Goal: Information Seeking & Learning: Find specific fact

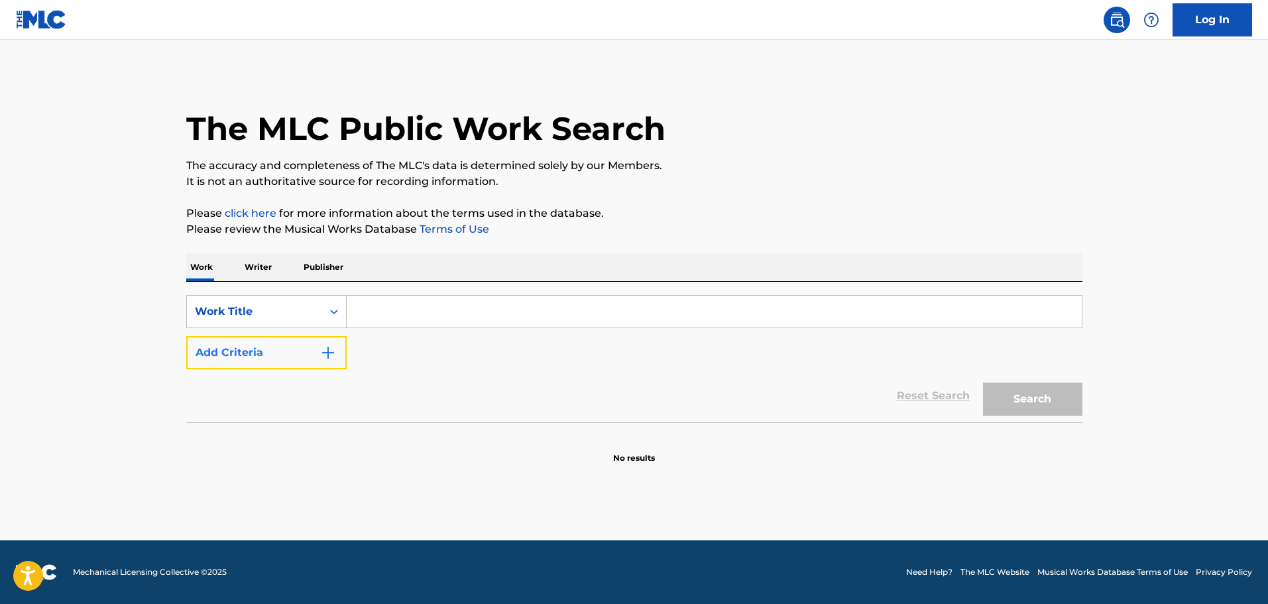
click at [324, 366] on button "Add Criteria" at bounding box center [266, 352] width 160 height 33
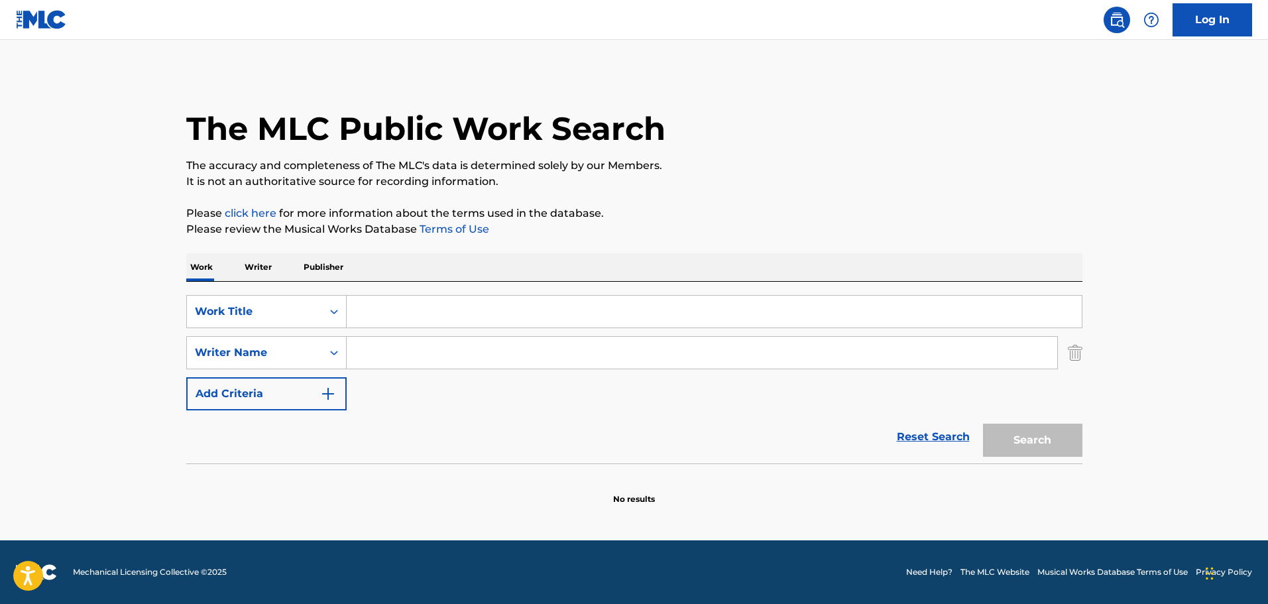
drag, startPoint x: 327, startPoint y: 366, endPoint x: 417, endPoint y: 353, distance: 91.1
click at [417, 353] on input "Search Form" at bounding box center [702, 353] width 710 height 32
paste input "[PERSON_NAME]"
type input "[PERSON_NAME]"
click at [425, 321] on input "Search Form" at bounding box center [714, 312] width 735 height 32
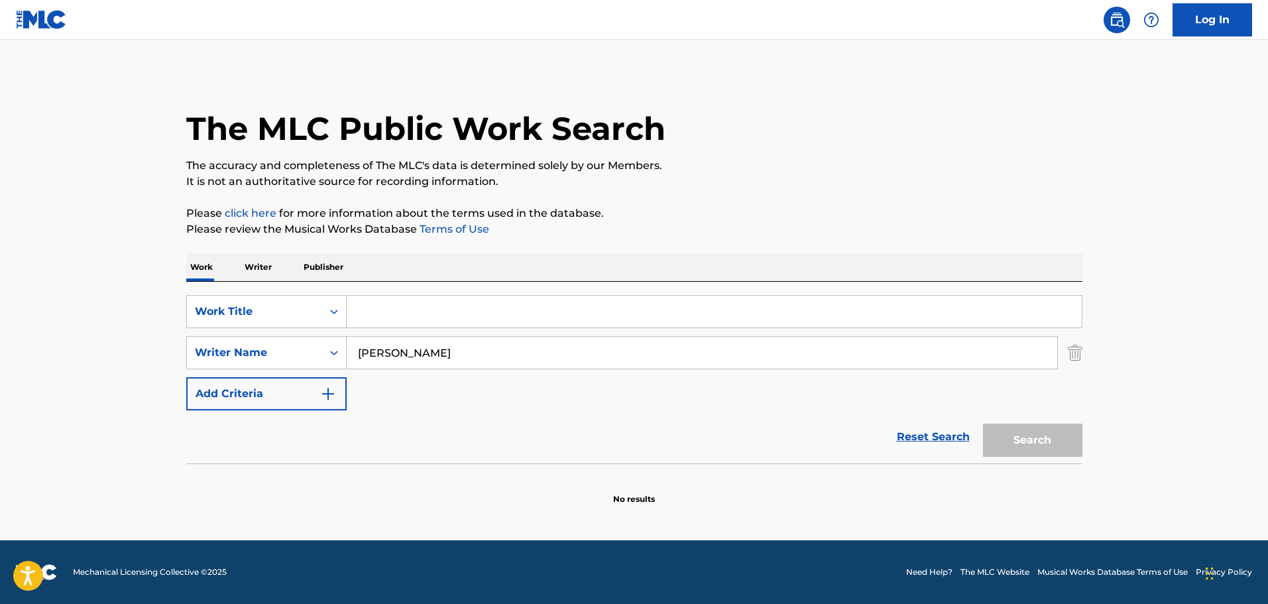
paste input "The Horse Soldiers"
type input "The Horse Soldiers"
click at [1021, 447] on button "Search" at bounding box center [1032, 439] width 99 height 33
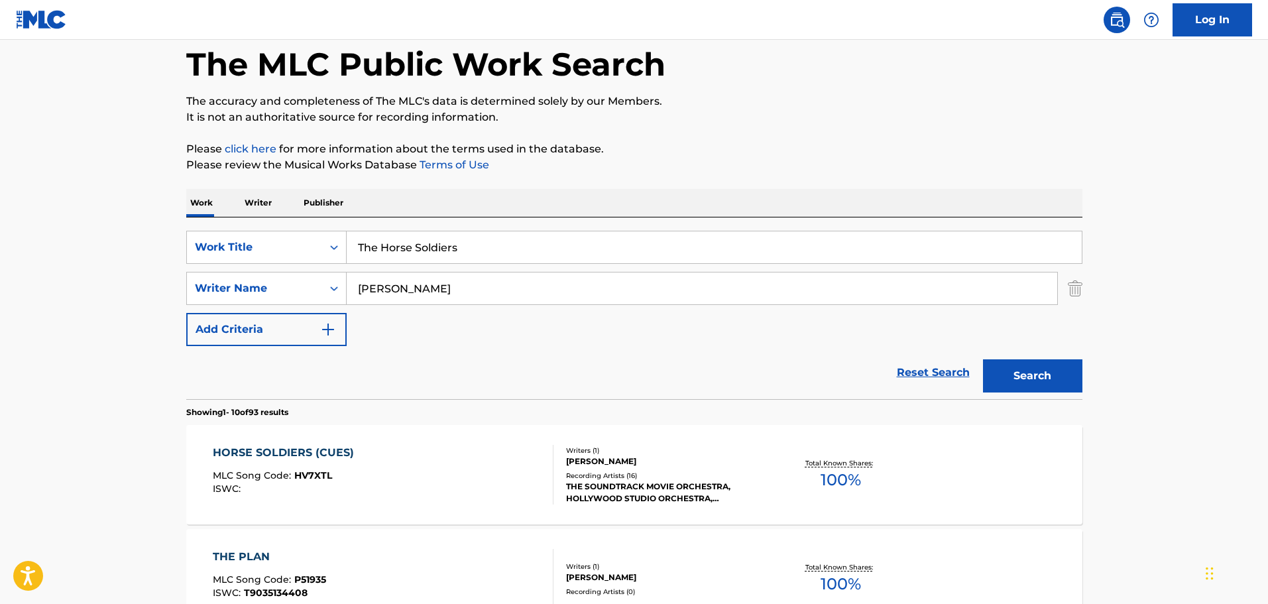
scroll to position [66, 0]
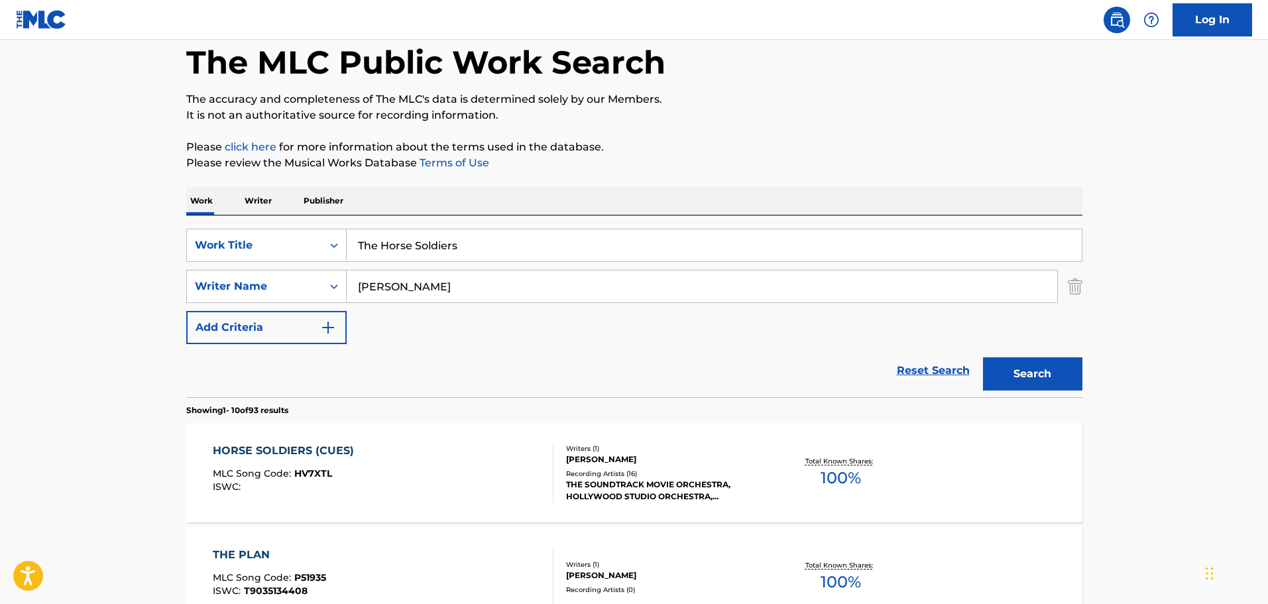
click at [414, 478] on div "HORSE SOLDIERS (CUES) MLC Song Code : HV7XTL ISWC :" at bounding box center [383, 473] width 341 height 60
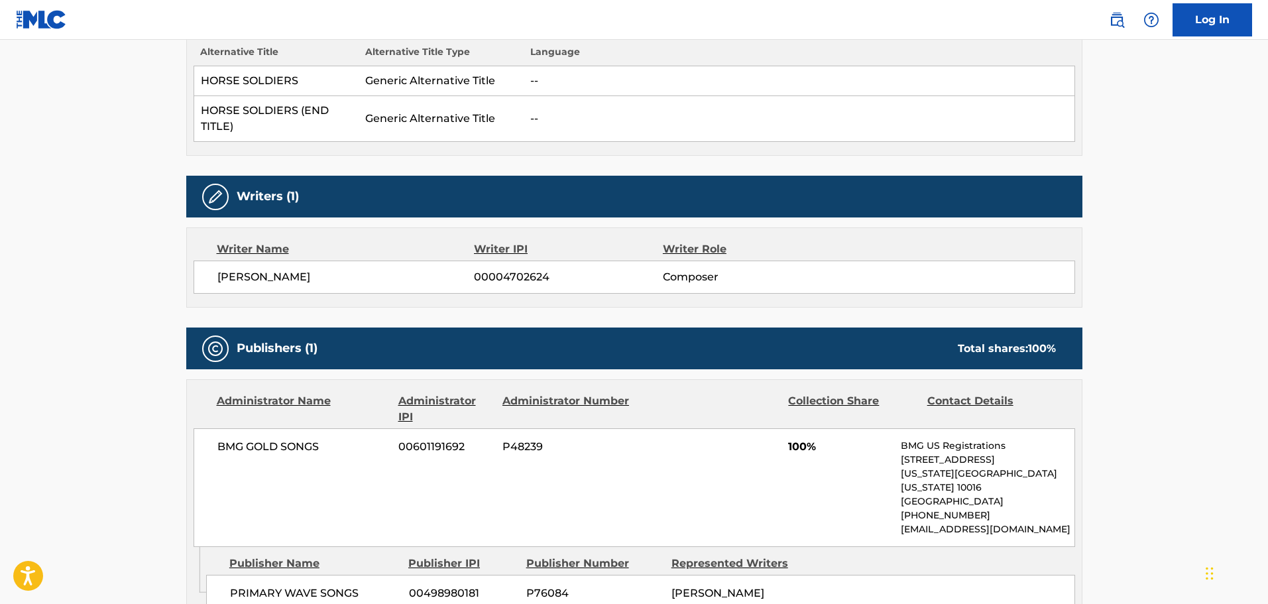
scroll to position [398, 0]
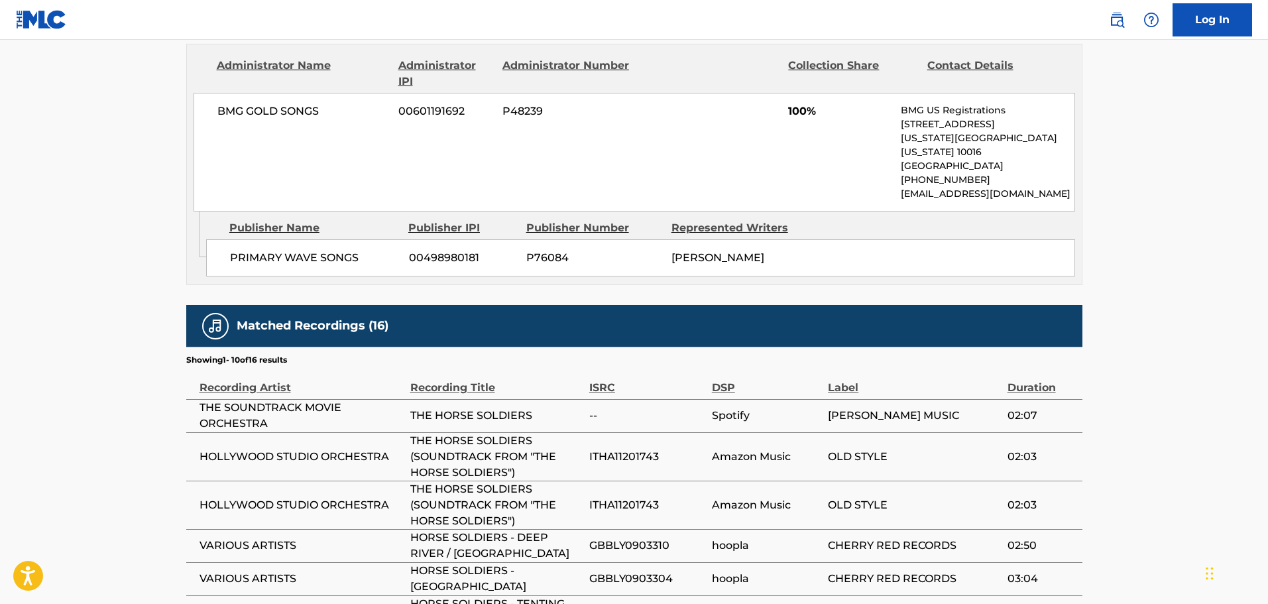
scroll to position [795, 0]
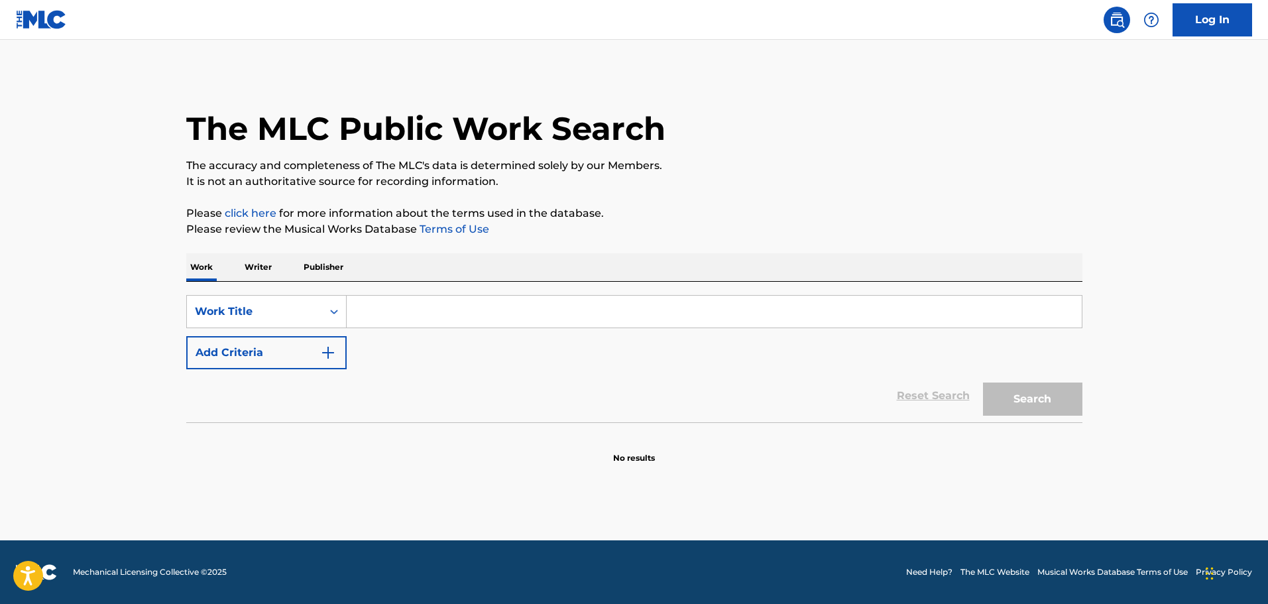
click at [377, 321] on input "Search Form" at bounding box center [714, 312] width 735 height 32
type input "The Horse Soldiers"
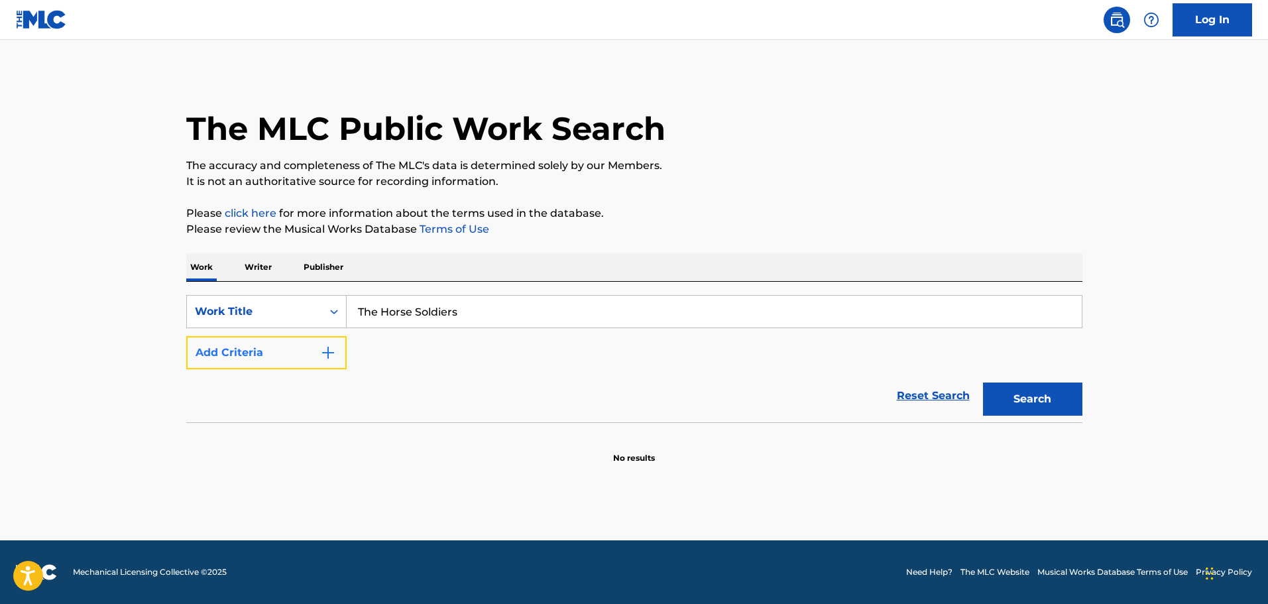
click at [315, 365] on button "Add Criteria" at bounding box center [266, 352] width 160 height 33
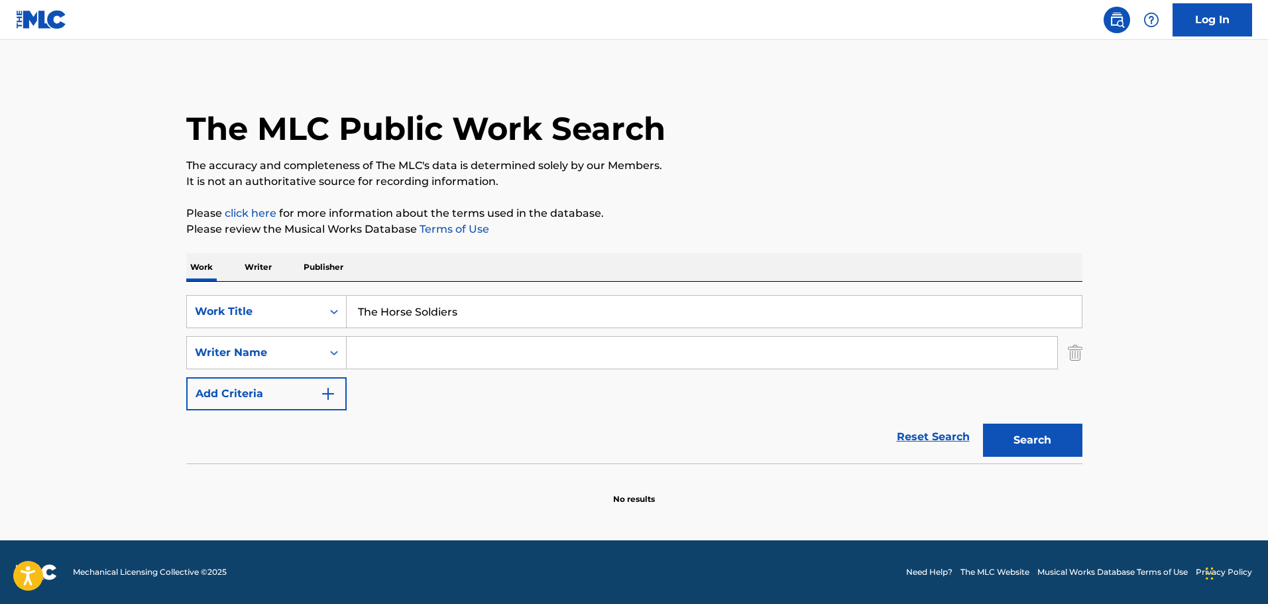
click at [385, 349] on input "Search Form" at bounding box center [702, 353] width 710 height 32
paste input "The Horse Soldiers"
type input "The Horse Soldiers"
click at [392, 349] on input "The Horse Soldiers" at bounding box center [702, 353] width 710 height 32
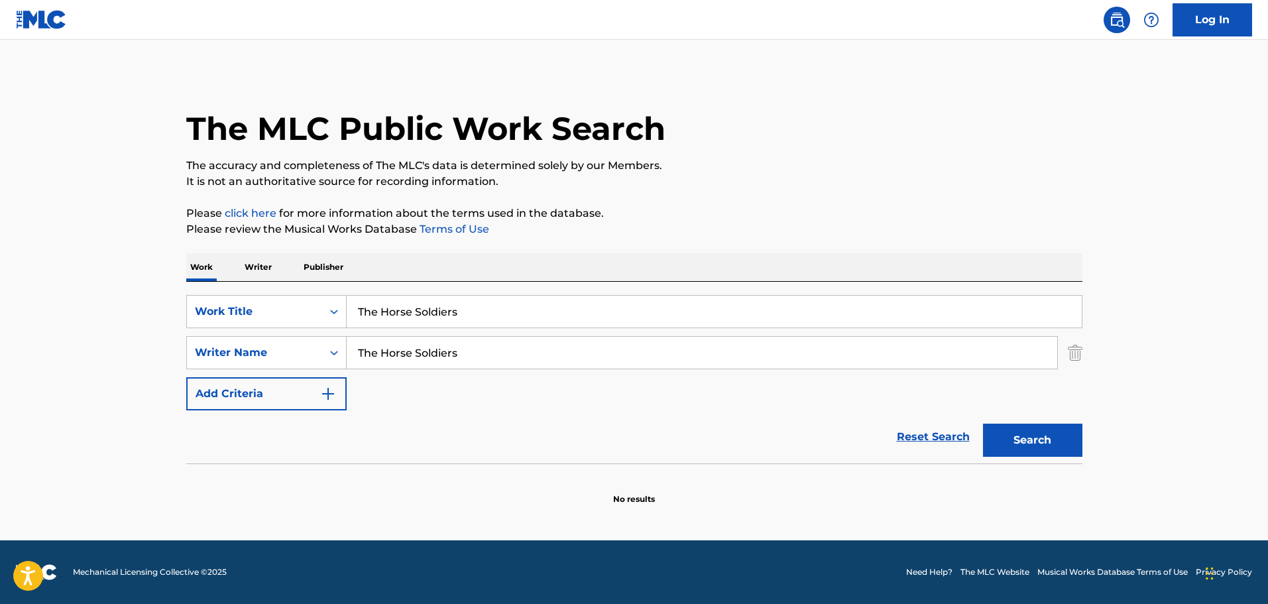
click at [392, 349] on input "The Horse Soldiers" at bounding box center [702, 353] width 710 height 32
type input "[PERSON_NAME]"
click at [1056, 439] on button "Search" at bounding box center [1032, 439] width 99 height 33
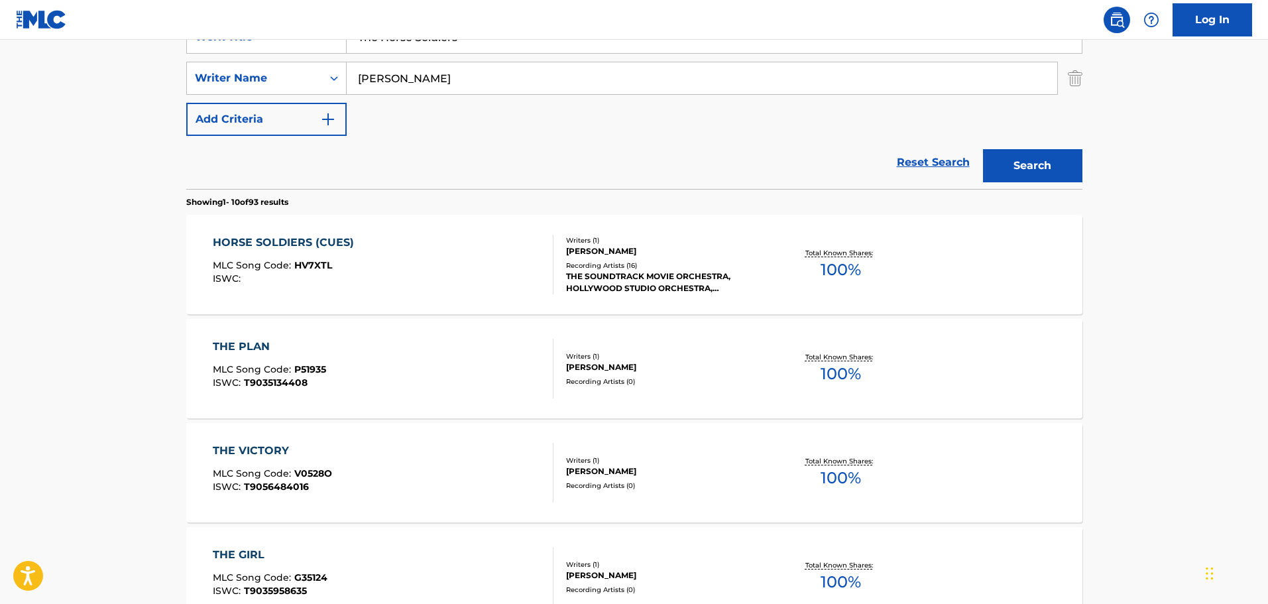
scroll to position [331, 0]
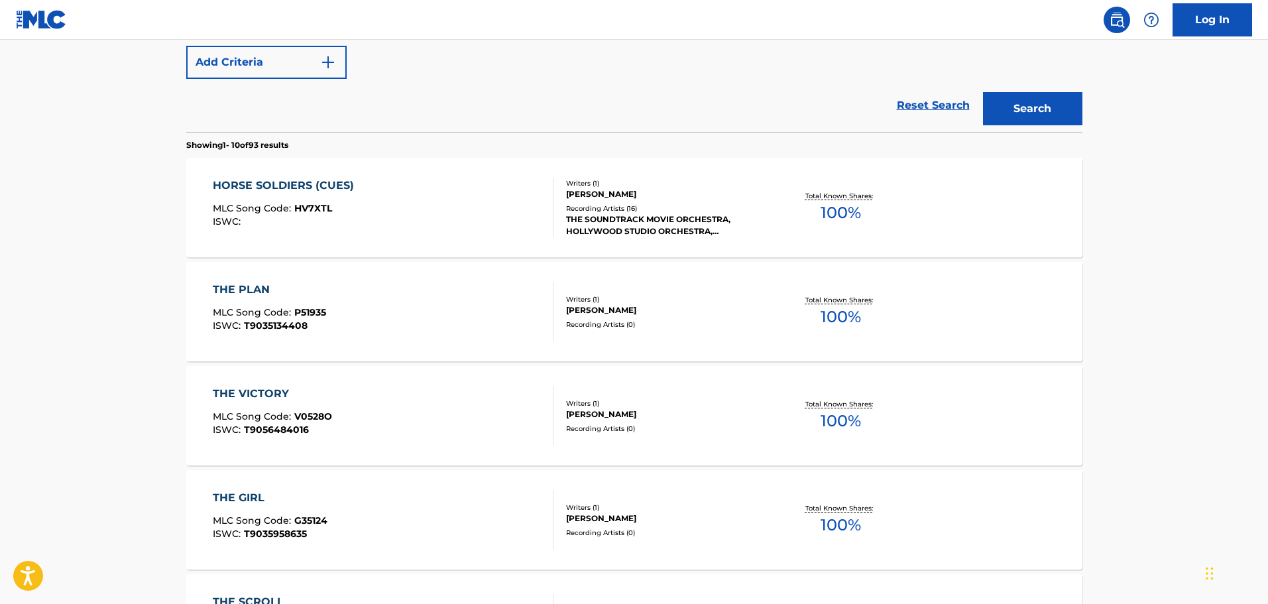
click at [382, 230] on div "HORSE SOLDIERS (CUES) MLC Song Code : HV7XTL ISWC :" at bounding box center [383, 208] width 341 height 60
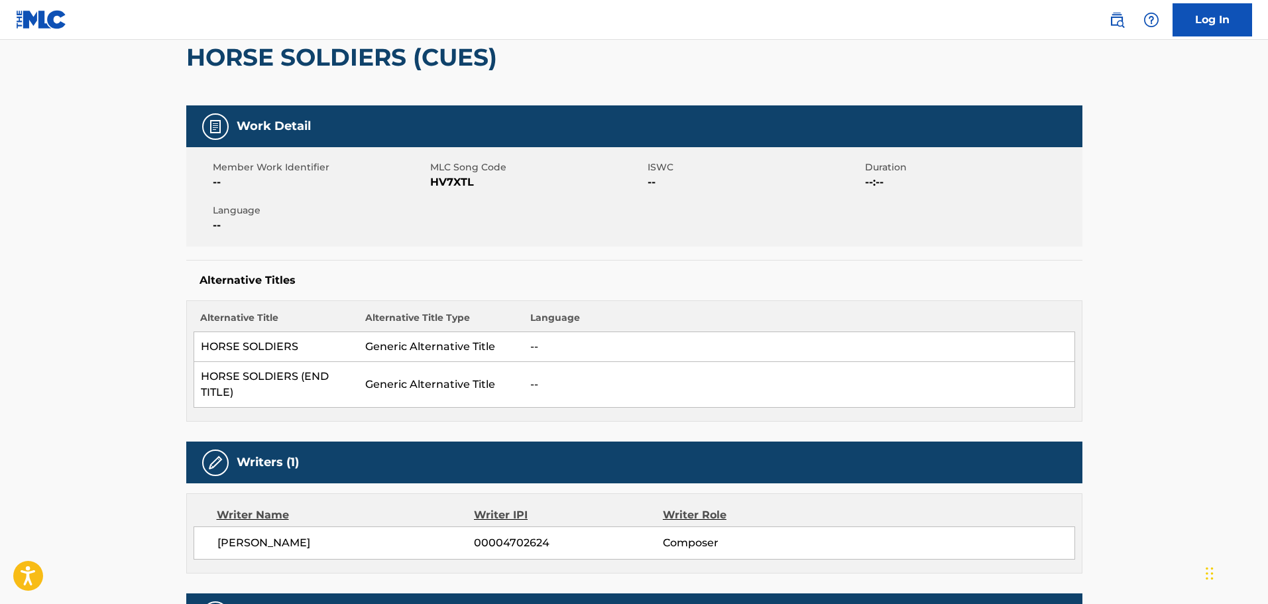
scroll to position [265, 0]
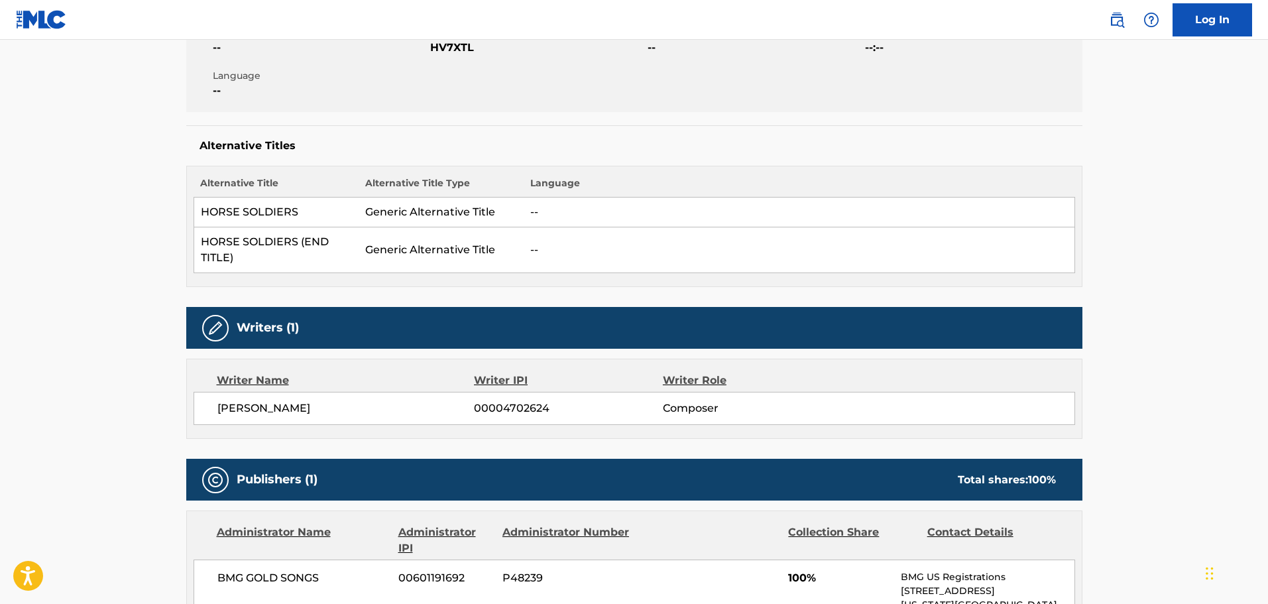
click at [270, 408] on span "[PERSON_NAME]" at bounding box center [345, 408] width 257 height 16
copy div "[PERSON_NAME]"
click at [644, 223] on td "--" at bounding box center [799, 212] width 551 height 30
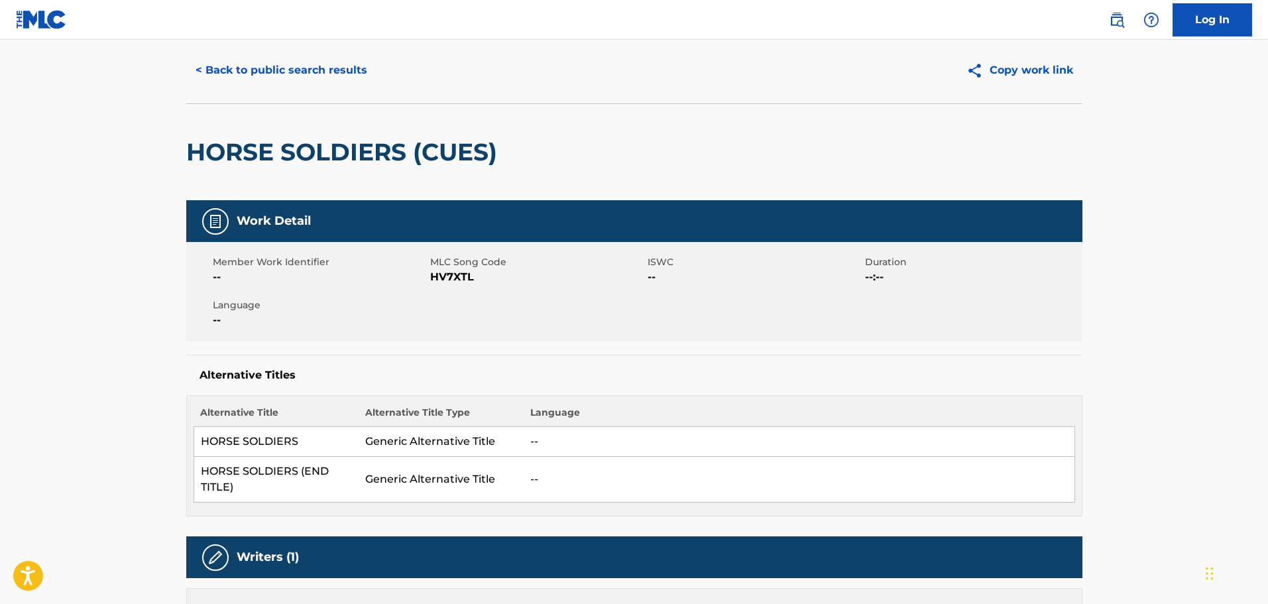
scroll to position [0, 0]
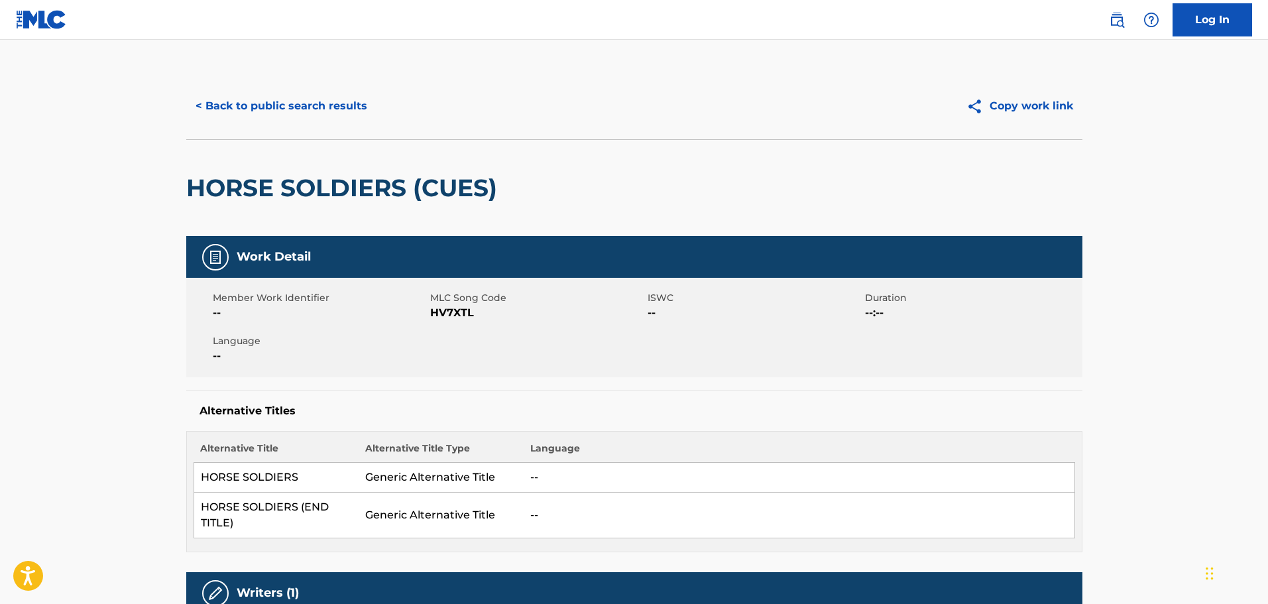
click at [296, 191] on h2 "HORSE SOLDIERS (CUES)" at bounding box center [344, 188] width 317 height 30
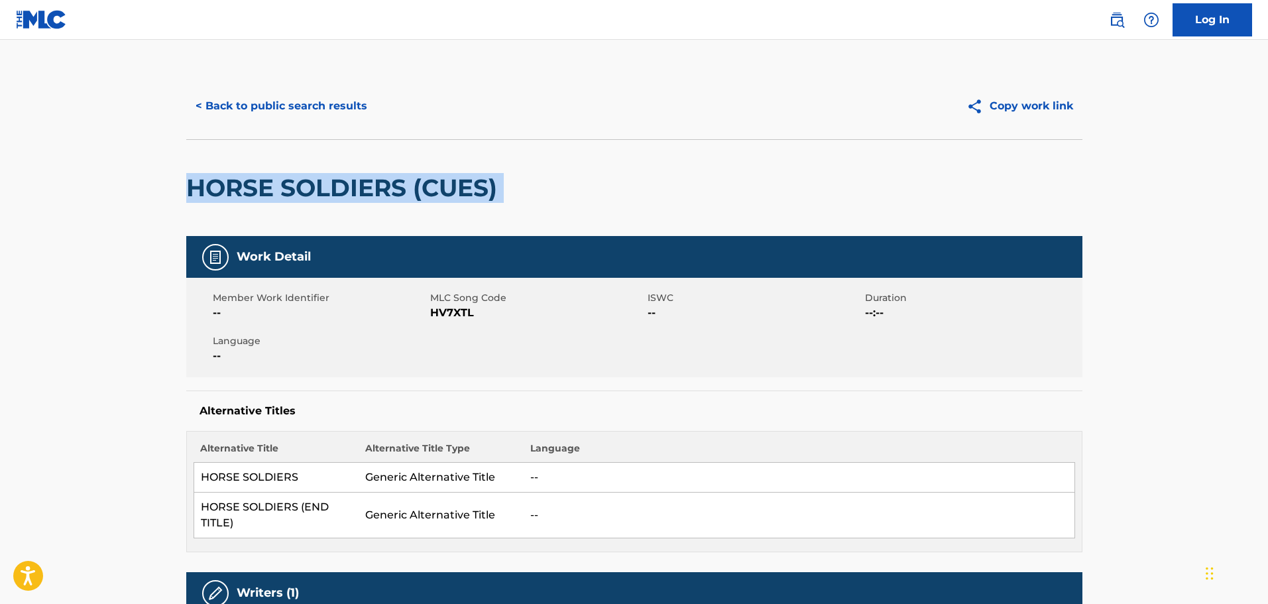
click at [296, 191] on h2 "HORSE SOLDIERS (CUES)" at bounding box center [344, 188] width 317 height 30
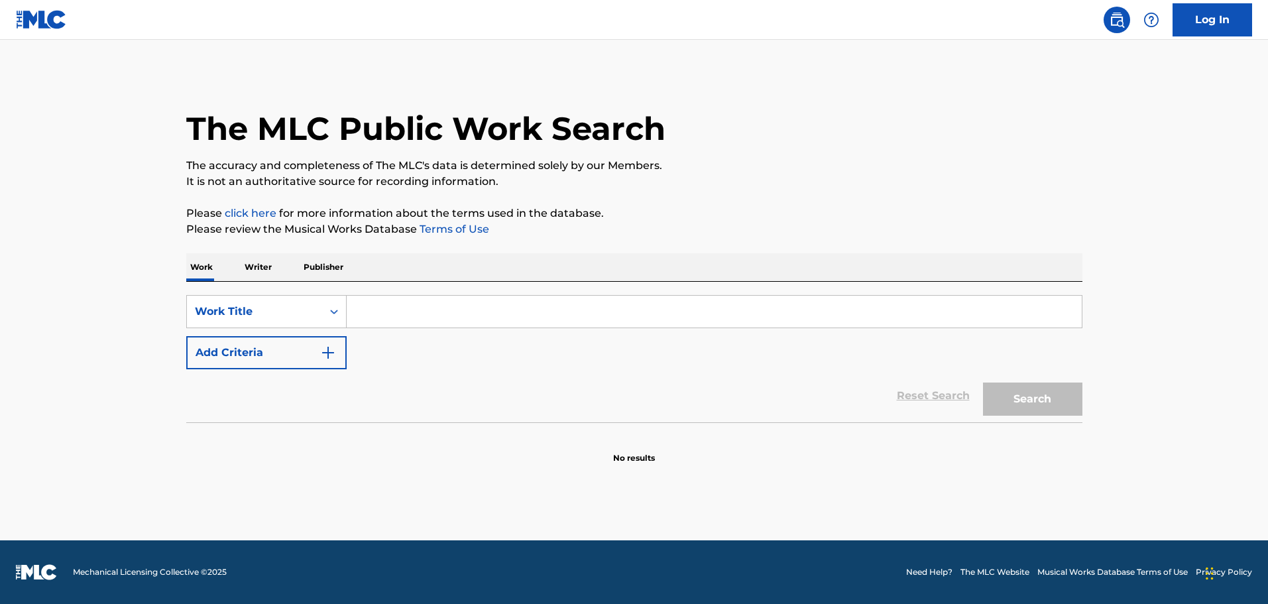
click at [382, 306] on input "Search Form" at bounding box center [714, 312] width 735 height 32
paste input "Bonnie Blue Flag"
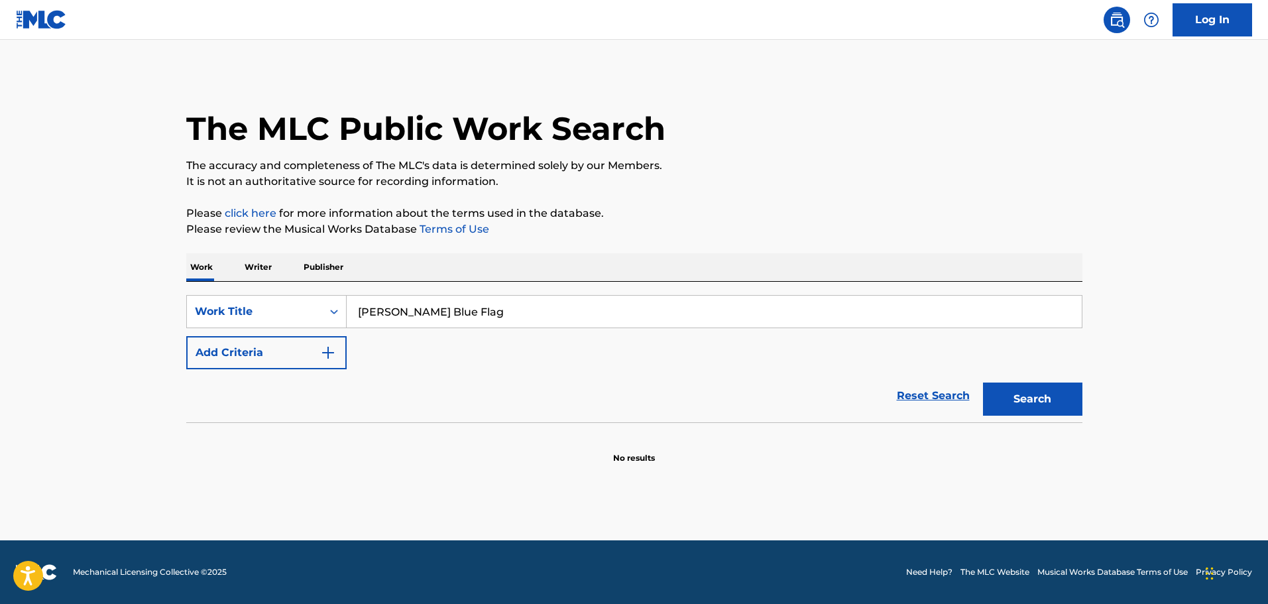
type input "Bonnie Blue Flag"
click at [1086, 390] on div "The MLC Public Work Search The accuracy and completeness of The MLC's data is d…" at bounding box center [634, 268] width 928 height 391
click at [1052, 397] on button "Search" at bounding box center [1032, 398] width 99 height 33
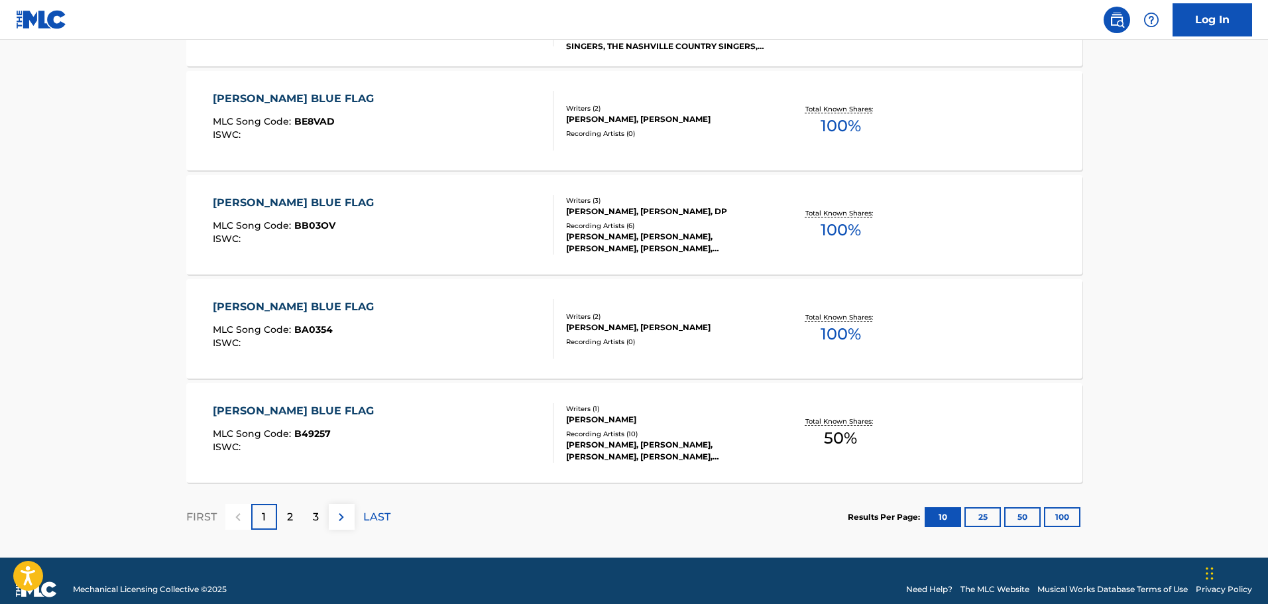
scroll to position [1019, 0]
